Goal: Task Accomplishment & Management: Use online tool/utility

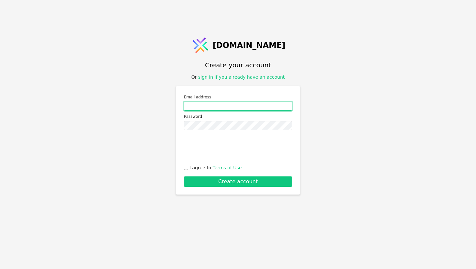
type input "[EMAIL_ADDRESS][DOMAIN_NAME]"
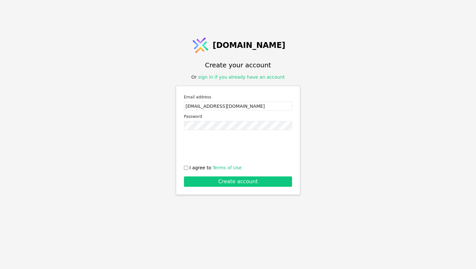
click at [187, 152] on div at bounding box center [238, 147] width 108 height 25
click at [186, 168] on input "I agree to Terms of Use" at bounding box center [186, 168] width 4 height 4
checkbox input "true"
click at [197, 179] on button "Create account" at bounding box center [238, 181] width 108 height 10
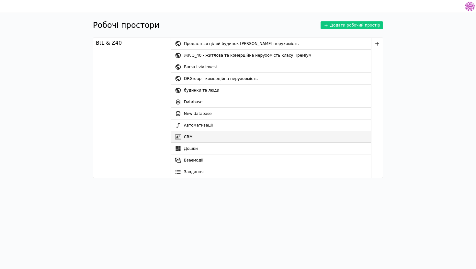
click at [209, 135] on link "CRM" at bounding box center [271, 137] width 200 height 12
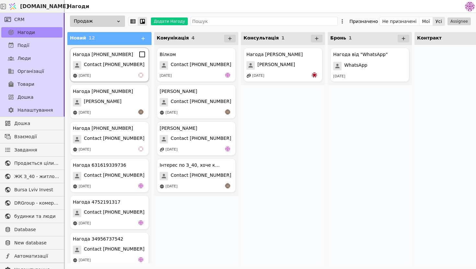
click at [124, 74] on div "[DATE]" at bounding box center [109, 76] width 73 height 6
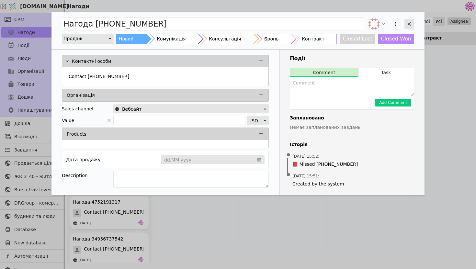
click at [407, 24] on icon "Add Opportunity" at bounding box center [409, 24] width 6 height 6
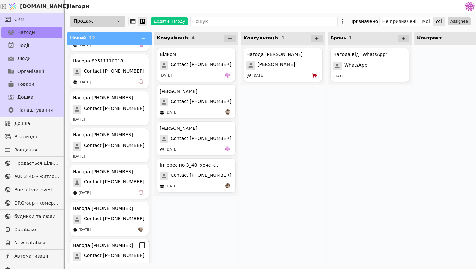
scroll to position [227, 0]
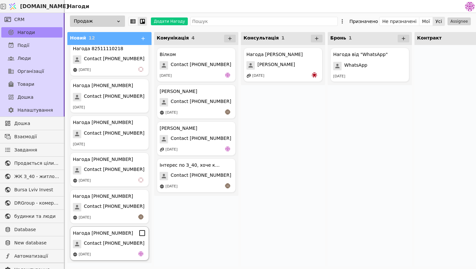
click at [111, 245] on span "Contact [PHONE_NUMBER]" at bounding box center [114, 244] width 61 height 8
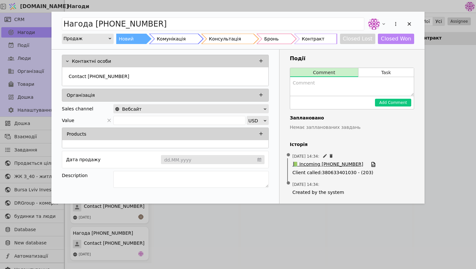
click at [335, 167] on span "📗 Incoming [PHONE_NUMBER]" at bounding box center [327, 164] width 71 height 7
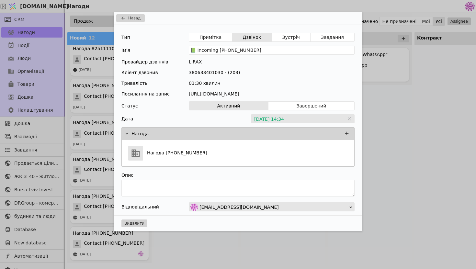
click at [291, 94] on link "[URL][DOMAIN_NAME]" at bounding box center [272, 94] width 166 height 7
click at [436, 135] on div "Назад Тип Примітка Дзвінок Зустріч Завдання Ім'я 📗 Incoming [PHONE_NUMBER] Пров…" at bounding box center [238, 134] width 476 height 269
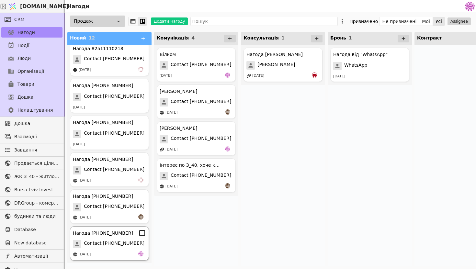
click at [94, 247] on span "Contact [PHONE_NUMBER]" at bounding box center [114, 244] width 61 height 8
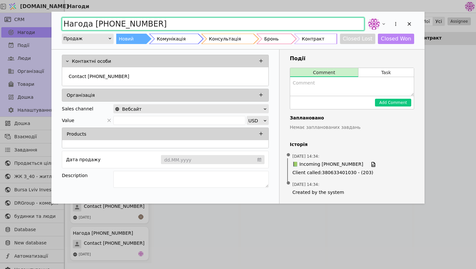
drag, startPoint x: 202, startPoint y: 23, endPoint x: 1, endPoint y: 22, distance: 200.7
click at [1, 22] on div "Нагода [PHONE_NUMBER] Продаж Новий Комунікація Консультація Бронь Контракт Clos…" at bounding box center [238, 134] width 476 height 269
type input "[PERSON_NAME] Лінія"
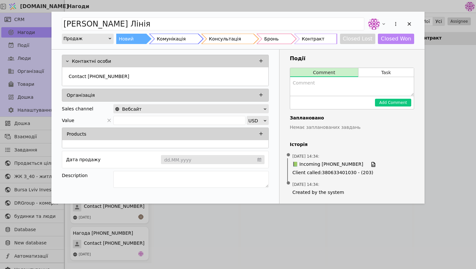
click at [303, 83] on textarea "Add Opportunity" at bounding box center [352, 86] width 124 height 19
type textarea "Цікавляться будівництвом і якщо правильно розумію співпрацею"
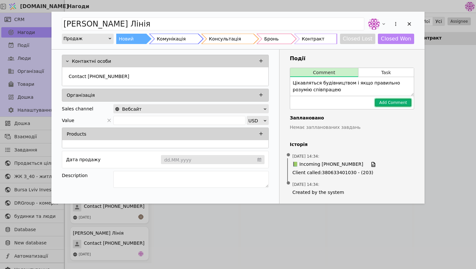
click at [404, 102] on button "Add Comment" at bounding box center [393, 103] width 36 height 8
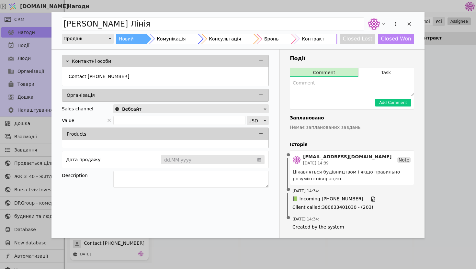
click at [414, 25] on div "[PERSON_NAME] Лінія Продаж Новий Комунікація Консультація Бронь Контракт Closed…" at bounding box center [237, 31] width 373 height 38
click at [408, 24] on icon "Add Opportunity" at bounding box center [409, 24] width 6 height 6
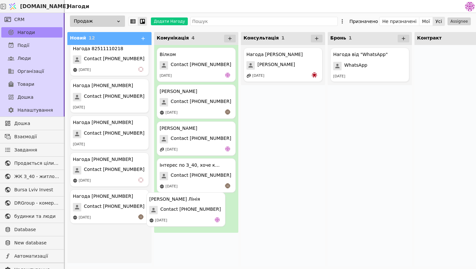
drag, startPoint x: 122, startPoint y: 235, endPoint x: 200, endPoint y: 201, distance: 85.1
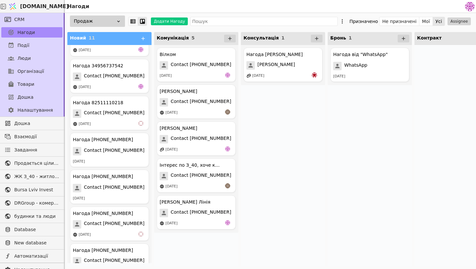
scroll to position [190, 0]
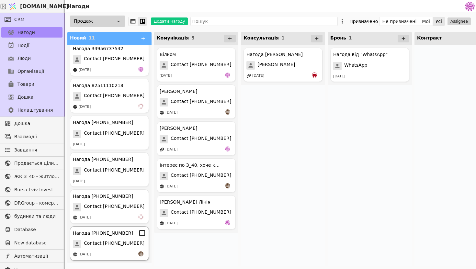
click at [114, 244] on span "Contact [PHONE_NUMBER]" at bounding box center [114, 244] width 61 height 8
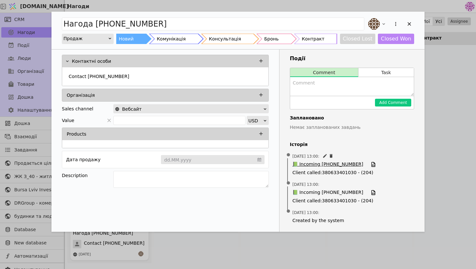
click at [341, 164] on span "📗 Incoming [PHONE_NUMBER]" at bounding box center [327, 164] width 71 height 7
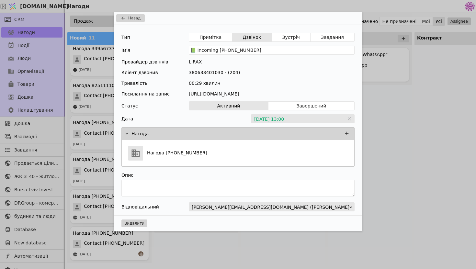
click at [252, 94] on link "[URL][DOMAIN_NAME]" at bounding box center [272, 94] width 166 height 7
click at [123, 19] on icon "Add Opportunity" at bounding box center [123, 18] width 8 height 5
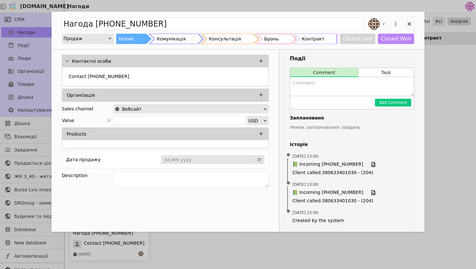
click at [316, 89] on textarea "Add Opportunity" at bounding box center [352, 86] width 124 height 19
type textarea "випадково набрали, переплутали номер"
click at [391, 103] on button "Add Comment" at bounding box center [393, 103] width 36 height 8
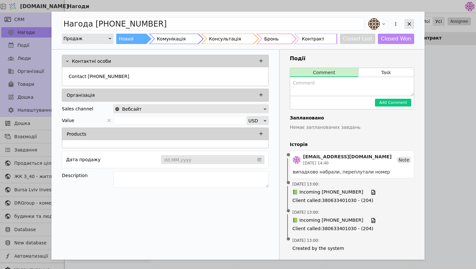
click at [410, 26] on icon "Add Opportunity" at bounding box center [409, 24] width 6 height 6
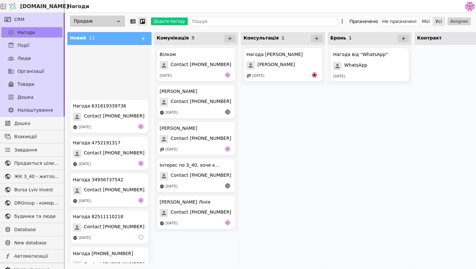
scroll to position [190, 0]
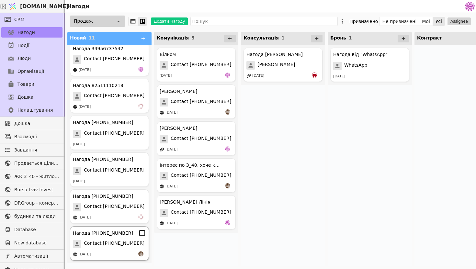
click at [121, 241] on span "Contact [PHONE_NUMBER]" at bounding box center [114, 244] width 61 height 8
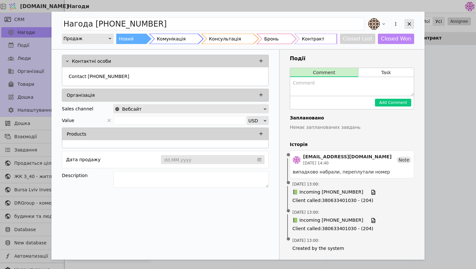
click at [412, 21] on icon "Add Opportunity" at bounding box center [409, 24] width 6 height 6
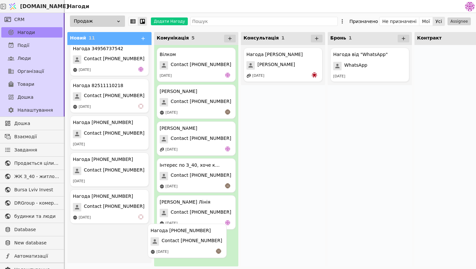
drag, startPoint x: 122, startPoint y: 246, endPoint x: 202, endPoint y: 243, distance: 79.7
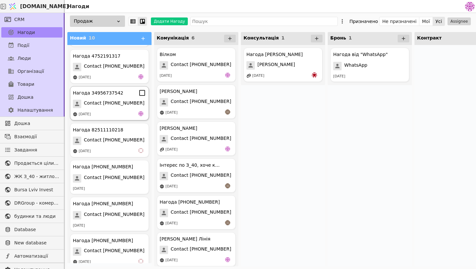
scroll to position [153, 0]
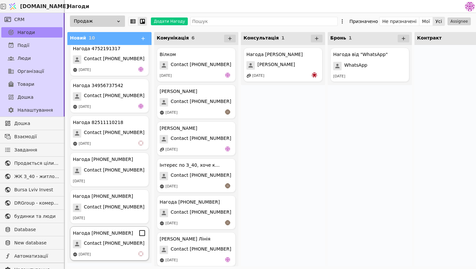
click at [115, 251] on div "[DATE]" at bounding box center [109, 254] width 73 height 6
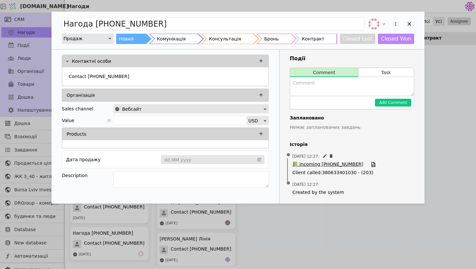
click at [331, 166] on span "📗 Incoming [PHONE_NUMBER]" at bounding box center [327, 164] width 71 height 7
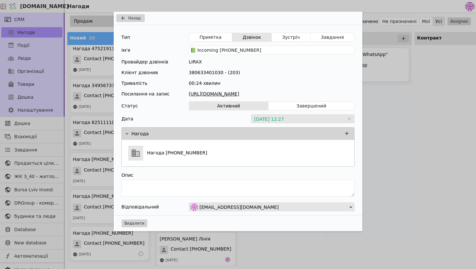
click at [287, 94] on link "[URL][DOMAIN_NAME]" at bounding box center [272, 94] width 166 height 7
click at [359, 86] on div "Тип Примітка Дзвінок Зустріч Завдання Ім'я 📗 Incoming [PHONE_NUMBER] Провайдер …" at bounding box center [238, 120] width 249 height 190
click at [133, 21] on button "Назад" at bounding box center [130, 18] width 28 height 8
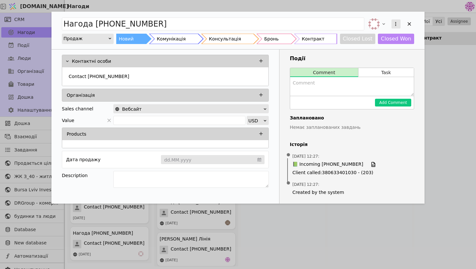
click at [395, 23] on icon "Add Opportunity" at bounding box center [396, 24] width 6 height 6
click at [354, 44] on div "Видалити" at bounding box center [361, 44] width 74 height 9
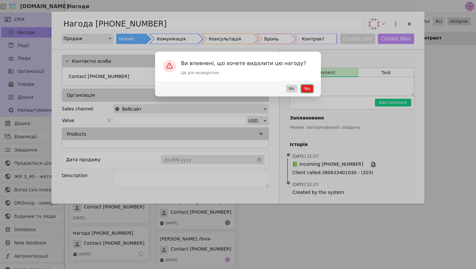
click at [306, 89] on button "Yes" at bounding box center [307, 89] width 12 height 8
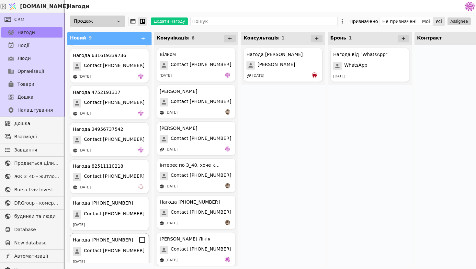
scroll to position [117, 0]
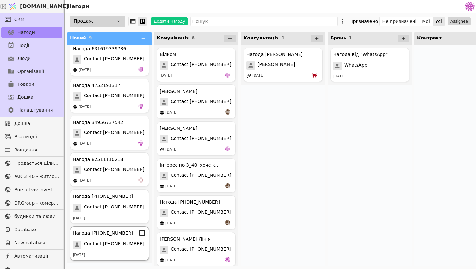
click at [125, 236] on div "Нагода [PHONE_NUMBER]" at bounding box center [103, 233] width 60 height 7
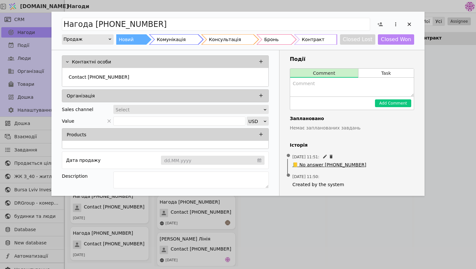
click at [309, 166] on span "📒 No answer [PHONE_NUMBER]" at bounding box center [329, 165] width 74 height 7
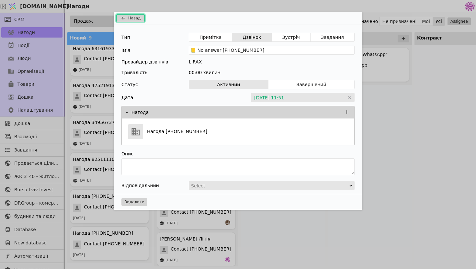
click at [136, 18] on span "Назад" at bounding box center [134, 18] width 12 height 6
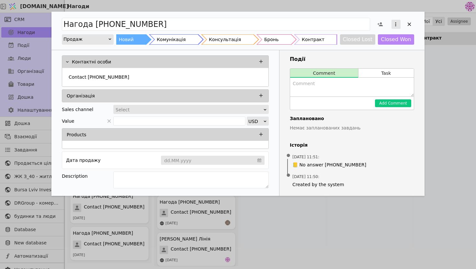
click at [396, 24] on icon "Add Opportunity" at bounding box center [396, 24] width 6 height 6
click at [383, 41] on div "Видалити" at bounding box center [361, 45] width 74 height 9
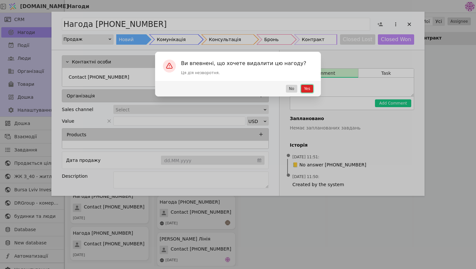
click at [304, 88] on button "Yes" at bounding box center [307, 89] width 12 height 8
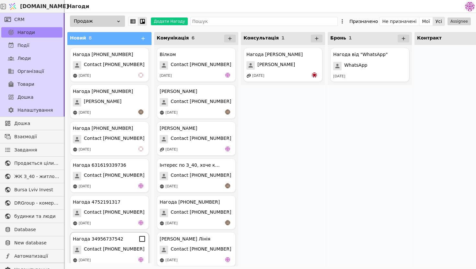
scroll to position [80, 0]
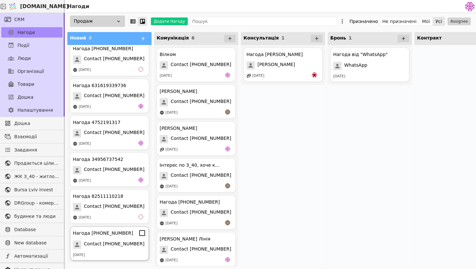
click at [117, 248] on span "Contact [PHONE_NUMBER]" at bounding box center [114, 245] width 61 height 8
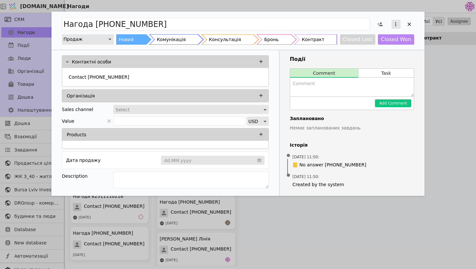
click at [396, 23] on icon "Add Opportunity" at bounding box center [396, 24] width 6 height 6
click at [378, 47] on div "Видалити" at bounding box center [361, 45] width 74 height 9
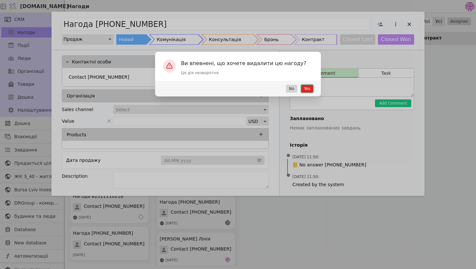
click at [307, 90] on button "Yes" at bounding box center [307, 89] width 12 height 8
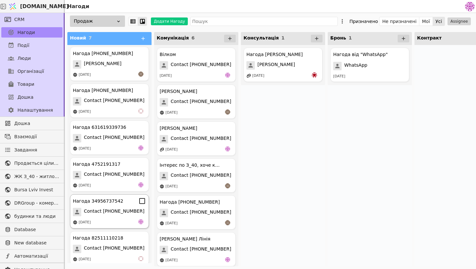
scroll to position [43, 0]
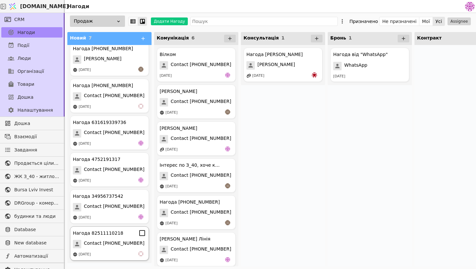
click at [117, 250] on div "Нагода 82511110218 Contact 82511110218 [DATE]" at bounding box center [109, 243] width 79 height 34
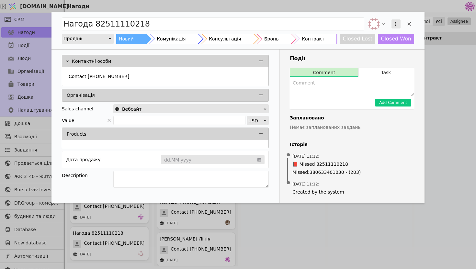
click at [396, 24] on icon "Add Opportunity" at bounding box center [395, 24] width 1 height 4
click at [365, 44] on div "Видалити" at bounding box center [361, 44] width 74 height 9
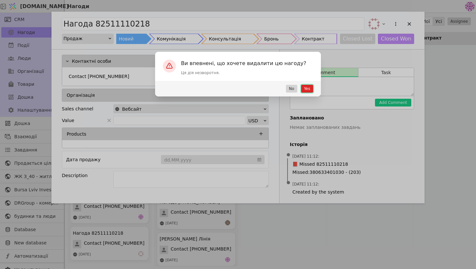
click at [306, 91] on button "Yes" at bounding box center [307, 89] width 12 height 8
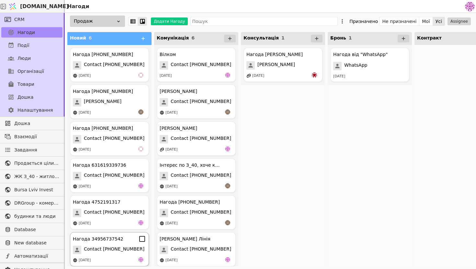
click at [141, 237] on icon at bounding box center [142, 239] width 8 height 8
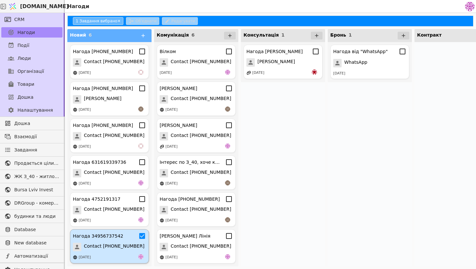
click at [139, 238] on icon at bounding box center [142, 236] width 8 height 8
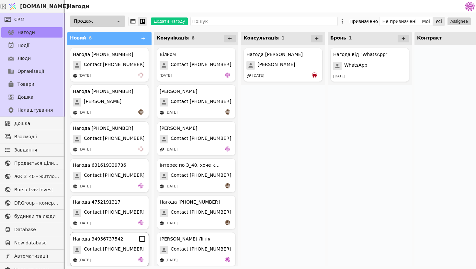
click at [115, 262] on div "[DATE]" at bounding box center [109, 260] width 73 height 6
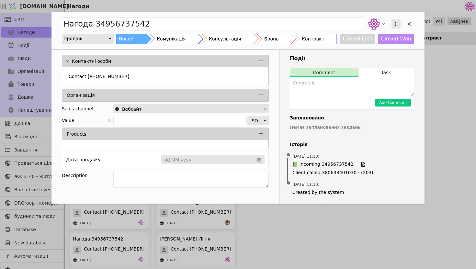
click at [395, 23] on icon "Add Opportunity" at bounding box center [396, 24] width 6 height 6
click at [365, 46] on div "Видалити" at bounding box center [361, 44] width 74 height 9
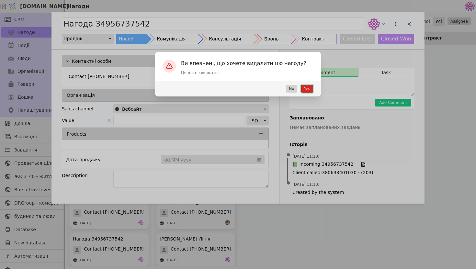
click at [306, 89] on button "Yes" at bounding box center [307, 89] width 12 height 8
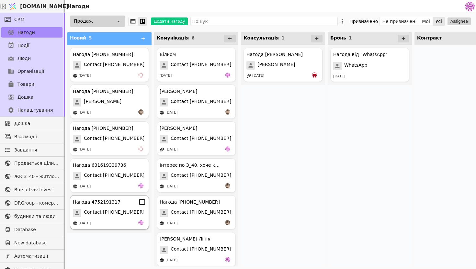
click at [114, 210] on span "Contact [PHONE_NUMBER]" at bounding box center [114, 213] width 61 height 8
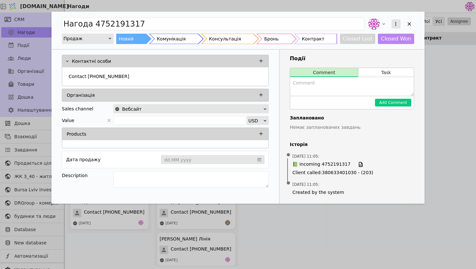
click at [394, 20] on button "Add Opportunity" at bounding box center [395, 23] width 9 height 9
click at [365, 48] on div "Видалити" at bounding box center [361, 44] width 74 height 9
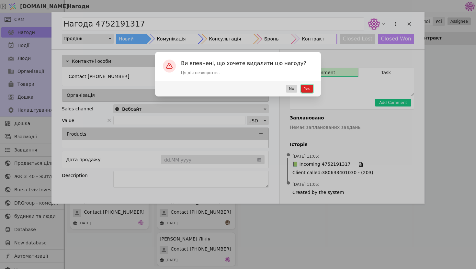
click at [310, 89] on button "Yes" at bounding box center [307, 89] width 12 height 8
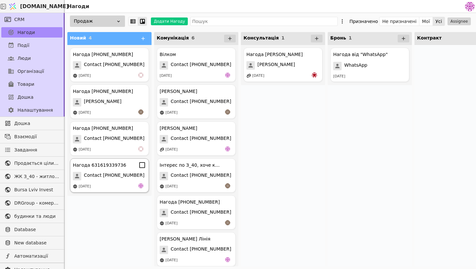
click at [119, 178] on span "Contact [PHONE_NUMBER]" at bounding box center [114, 176] width 61 height 8
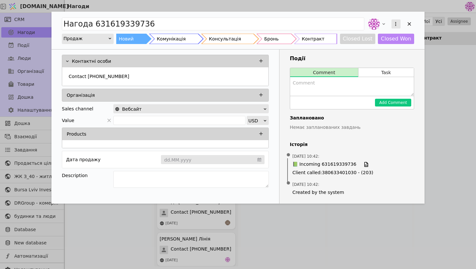
click at [396, 24] on icon "Add Opportunity" at bounding box center [396, 24] width 6 height 6
click at [376, 47] on div "Видалити" at bounding box center [361, 44] width 74 height 9
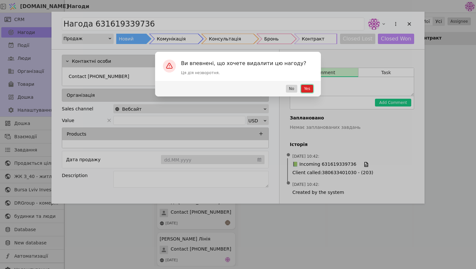
click at [306, 89] on button "Yes" at bounding box center [307, 89] width 12 height 8
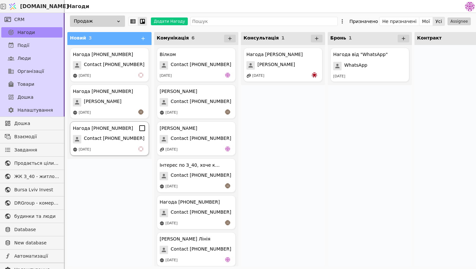
click at [106, 153] on div "Нагода [PHONE_NUMBER] Contact [PHONE_NUMBER] [DATE]" at bounding box center [109, 138] width 79 height 34
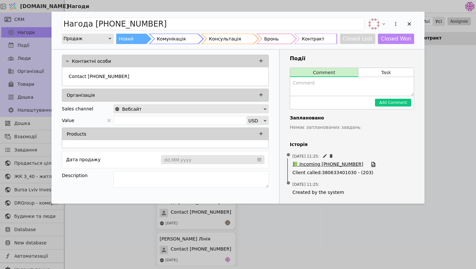
click at [324, 164] on span "📗 Incoming [PHONE_NUMBER]" at bounding box center [327, 164] width 71 height 7
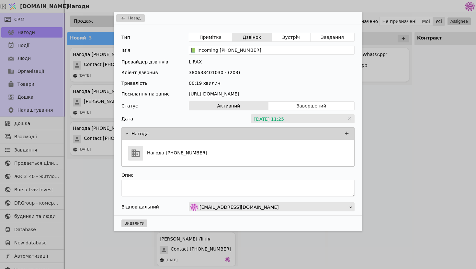
click at [240, 93] on link "[URL][DOMAIN_NAME]" at bounding box center [272, 94] width 166 height 7
click at [135, 17] on span "Назад" at bounding box center [134, 18] width 12 height 6
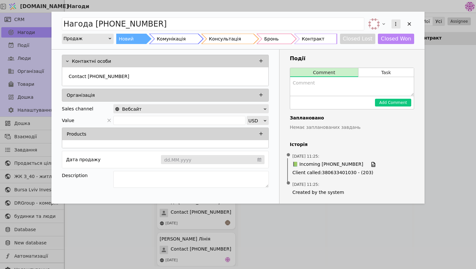
click at [397, 22] on icon "Add Opportunity" at bounding box center [396, 24] width 6 height 6
click at [376, 44] on div "Видалити" at bounding box center [361, 44] width 74 height 9
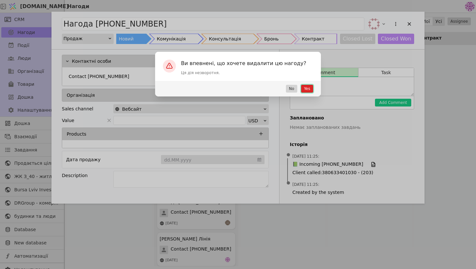
click at [304, 90] on button "Yes" at bounding box center [307, 89] width 12 height 8
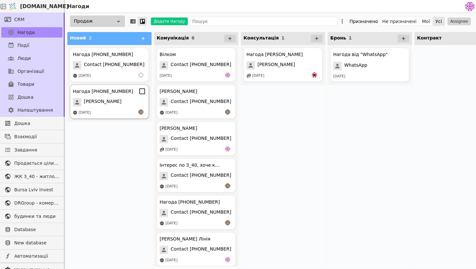
click at [121, 104] on span "[PERSON_NAME]" at bounding box center [103, 102] width 38 height 8
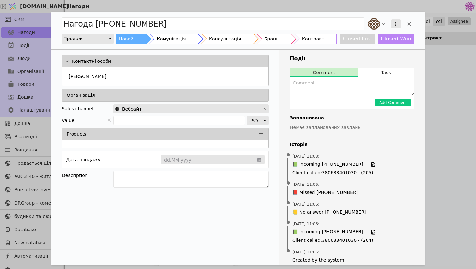
click at [394, 21] on icon "Add Opportunity" at bounding box center [396, 24] width 6 height 6
click at [368, 46] on div "Видалити" at bounding box center [361, 44] width 74 height 9
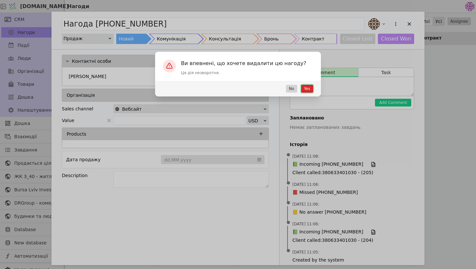
click at [309, 87] on button "Yes" at bounding box center [307, 89] width 12 height 8
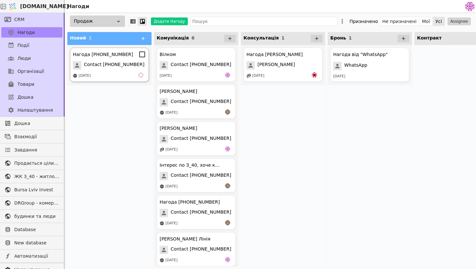
click at [124, 70] on div "Нагода [PHONE_NUMBER] Contact [PHONE_NUMBER] [DATE]" at bounding box center [109, 65] width 79 height 34
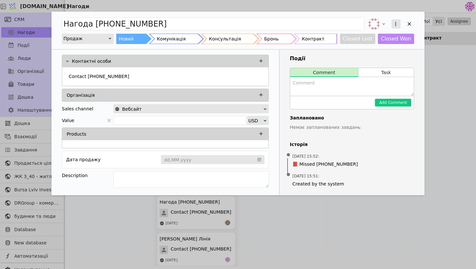
click at [392, 23] on button "Add Opportunity" at bounding box center [395, 23] width 9 height 9
click at [368, 45] on div "Видалити" at bounding box center [361, 44] width 74 height 9
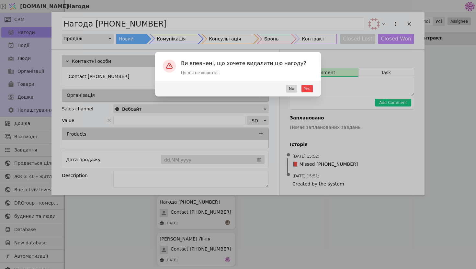
click at [304, 93] on div "Yes No" at bounding box center [238, 89] width 166 height 16
click at [307, 89] on button "Yes" at bounding box center [307, 89] width 12 height 8
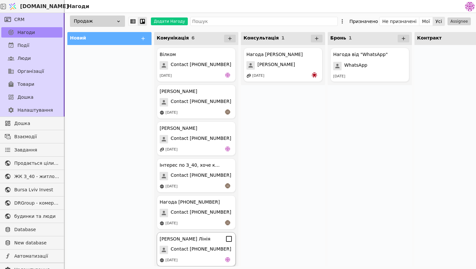
click at [199, 253] on span "Contact [PHONE_NUMBER]" at bounding box center [201, 250] width 61 height 8
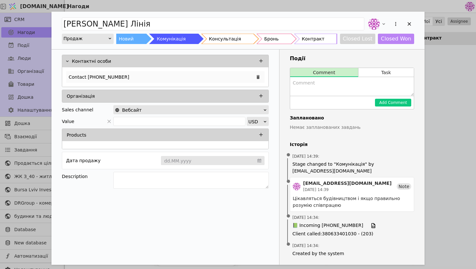
click at [191, 79] on div "Contact [PHONE_NUMBER]" at bounding box center [165, 77] width 198 height 12
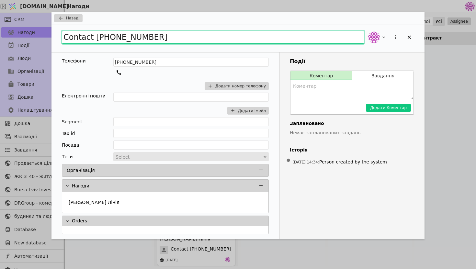
drag, startPoint x: 203, startPoint y: 35, endPoint x: 61, endPoint y: 32, distance: 142.1
click at [61, 32] on div "Contact [PHONE_NUMBER]" at bounding box center [237, 38] width 373 height 27
type input "[PERSON_NAME]"
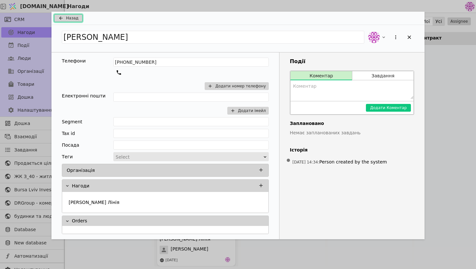
click at [79, 19] on button "Назад" at bounding box center [68, 18] width 28 height 8
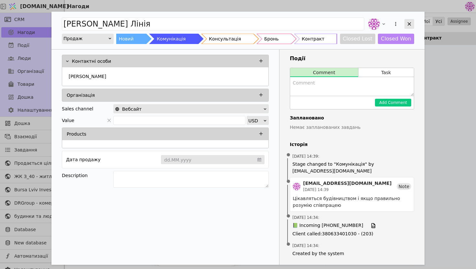
click at [413, 26] on div "Add Opportunity" at bounding box center [409, 24] width 10 height 10
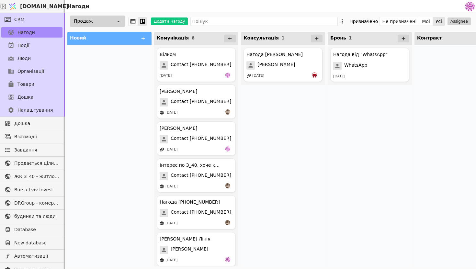
click at [412, 25] on div "Не призначені Мої Усі" at bounding box center [412, 21] width 66 height 9
click at [227, 211] on div "Contact [PHONE_NUMBER]" at bounding box center [196, 213] width 73 height 8
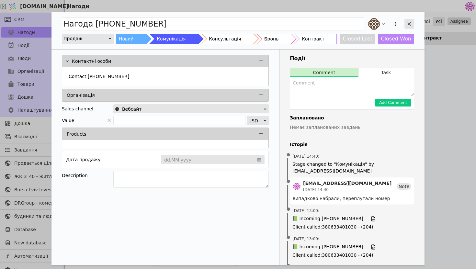
click at [410, 26] on icon "Add Opportunity" at bounding box center [409, 24] width 6 height 6
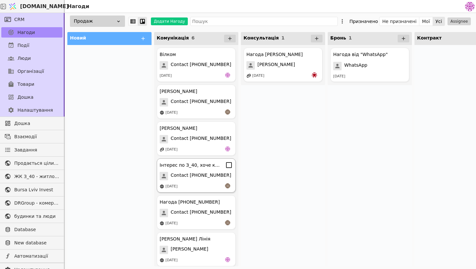
click at [184, 181] on div "Інтерес по З_40, хоче квартиру Contact [PHONE_NUMBER] [DATE]" at bounding box center [196, 175] width 79 height 34
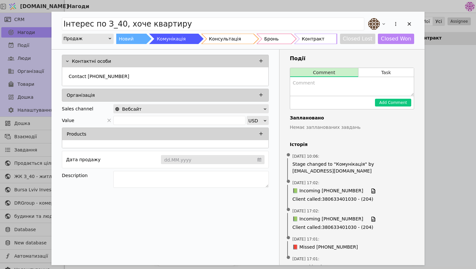
click at [403, 28] on div "Add Opportunity" at bounding box center [390, 24] width 47 height 14
click at [406, 28] on div "Add Opportunity" at bounding box center [409, 24] width 10 height 10
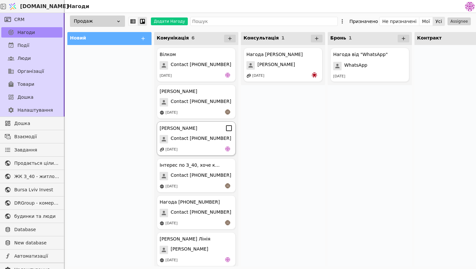
click at [190, 142] on span "Contact [PHONE_NUMBER]" at bounding box center [201, 139] width 61 height 8
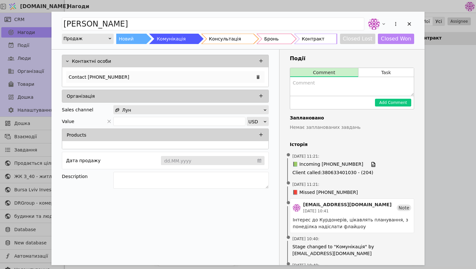
click at [141, 78] on div "Contact [PHONE_NUMBER]" at bounding box center [165, 77] width 198 height 12
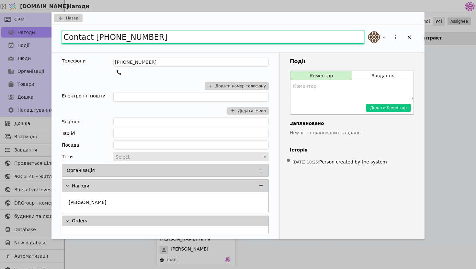
drag, startPoint x: 156, startPoint y: 40, endPoint x: 44, endPoint y: 23, distance: 113.4
click at [43, 23] on div "Назад Contact [PHONE_NUMBER] Телефони [PHONE_NUMBER] Додати номер телефону Елек…" at bounding box center [238, 134] width 476 height 269
type input "[PERSON_NAME]"
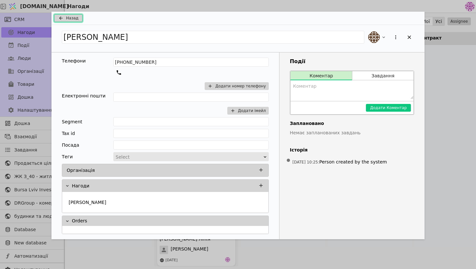
click at [70, 19] on span "Назад" at bounding box center [72, 18] width 12 height 6
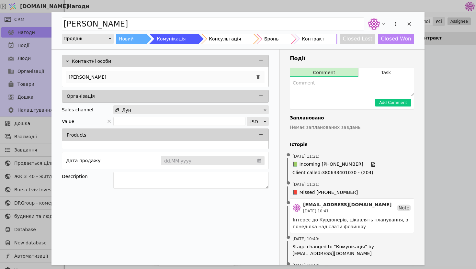
click at [205, 76] on div "[PERSON_NAME]" at bounding box center [165, 77] width 198 height 12
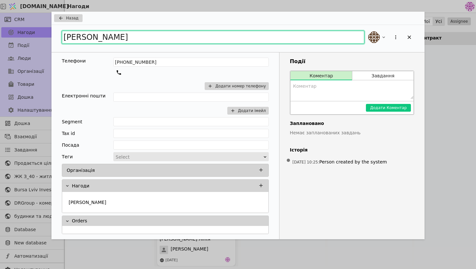
click at [175, 38] on input "[PERSON_NAME]" at bounding box center [213, 37] width 302 height 13
type input "[PERSON_NAME]"
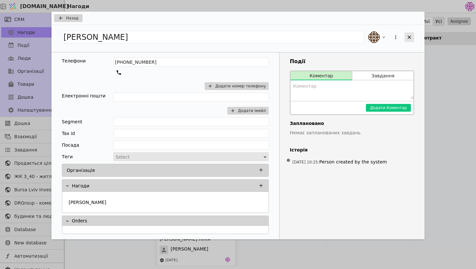
click at [412, 38] on div "Add Opportunity" at bounding box center [409, 37] width 10 height 10
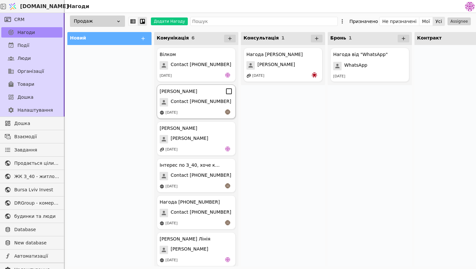
click at [213, 104] on span "Contact [PHONE_NUMBER]" at bounding box center [201, 102] width 61 height 8
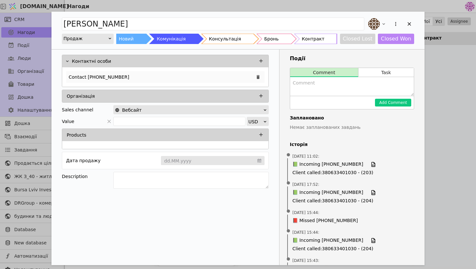
click at [136, 77] on div "Contact [PHONE_NUMBER]" at bounding box center [165, 77] width 198 height 12
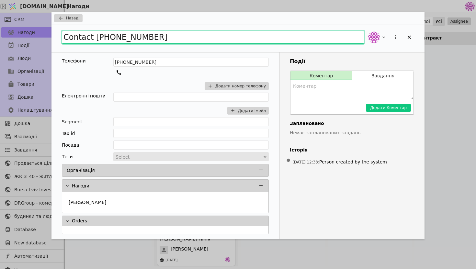
drag, startPoint x: 169, startPoint y: 40, endPoint x: 68, endPoint y: 14, distance: 104.3
click at [68, 14] on div "Назад Contact [PHONE_NUMBER] Телефони [PHONE_NUMBER] Додати номер телефону Елек…" at bounding box center [237, 126] width 373 height 228
type input "[PERSON_NAME]"
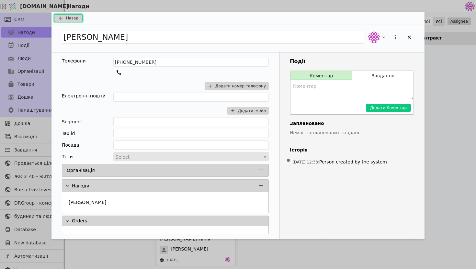
click at [71, 20] on span "Назад" at bounding box center [72, 18] width 12 height 6
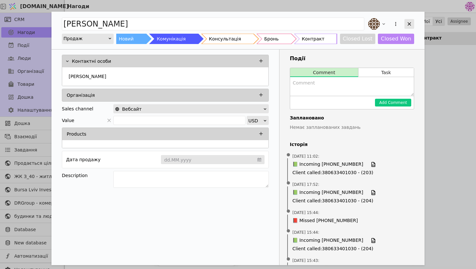
click at [408, 24] on icon "Add Opportunity" at bounding box center [409, 24] width 6 height 6
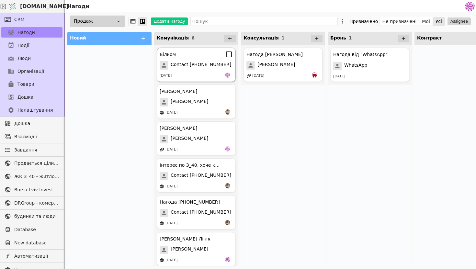
click at [196, 74] on div "[DATE]" at bounding box center [196, 76] width 73 height 6
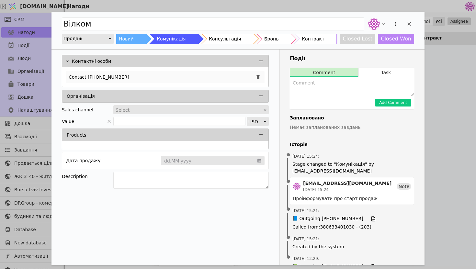
click at [97, 76] on p "Contact [PHONE_NUMBER]" at bounding box center [99, 77] width 61 height 7
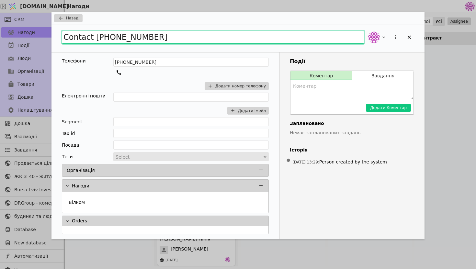
drag, startPoint x: 162, startPoint y: 37, endPoint x: 62, endPoint y: 35, distance: 99.1
click at [62, 35] on input "Contact [PHONE_NUMBER]" at bounding box center [213, 37] width 302 height 13
type input "Вілком"
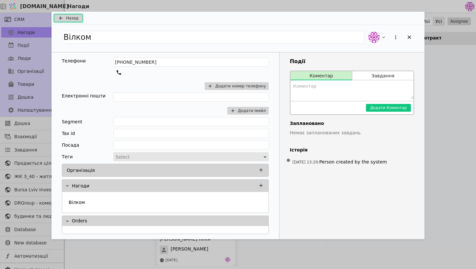
click at [74, 18] on span "Назад" at bounding box center [72, 18] width 12 height 6
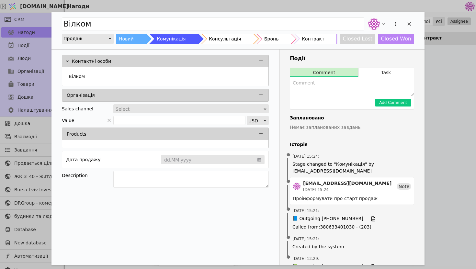
click at [431, 139] on div "Вілком Продаж Новий Комунікація Консультація Бронь Контракт Closed Lost Closed …" at bounding box center [238, 134] width 476 height 269
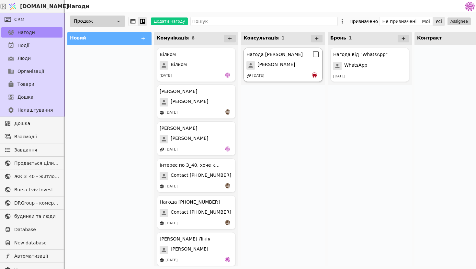
click at [275, 72] on div "Нагода [PERSON_NAME] [PERSON_NAME] [DATE]" at bounding box center [282, 65] width 79 height 34
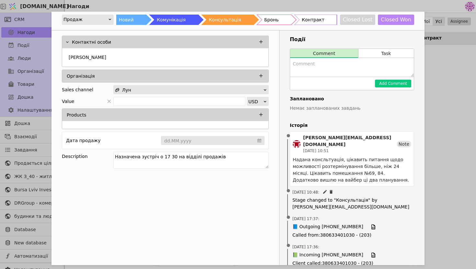
scroll to position [154, 0]
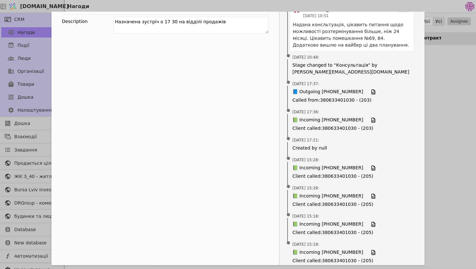
click at [443, 182] on div "Нагода [PERSON_NAME] Новий Комунікація Консультація Бронь Контракт Closed Lost …" at bounding box center [238, 134] width 476 height 269
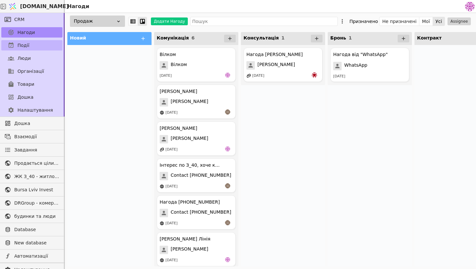
click at [43, 45] on link "Події" at bounding box center [31, 45] width 61 height 10
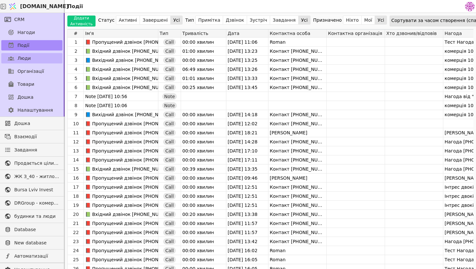
click at [47, 58] on link "Люди" at bounding box center [31, 58] width 61 height 10
